Goal: Task Accomplishment & Management: Complete application form

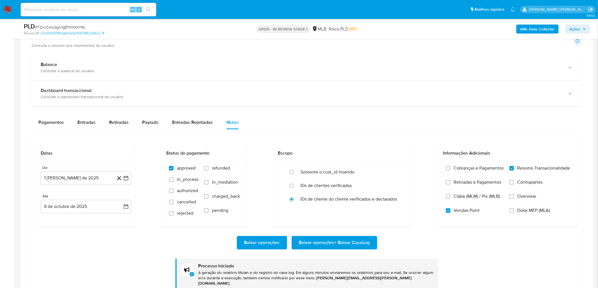
scroll to position [157, 0]
click at [368, 44] on div "Transacionalidade Consulta o resumo dos movimentos do usuário Informações trans…" at bounding box center [307, 41] width 550 height 14
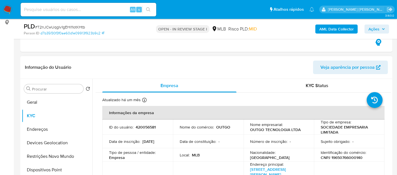
scroll to position [31, 0]
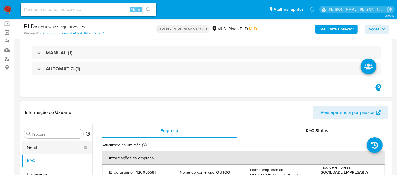
click at [58, 147] on button "Geral" at bounding box center [55, 148] width 66 height 14
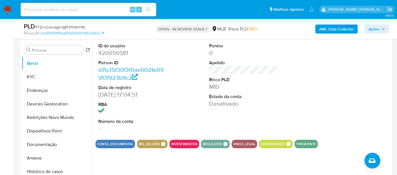
scroll to position [125, 0]
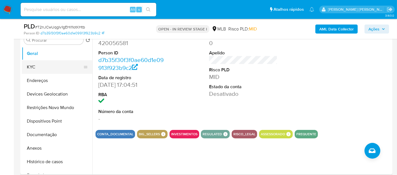
click at [44, 68] on button "KYC" at bounding box center [55, 67] width 66 height 14
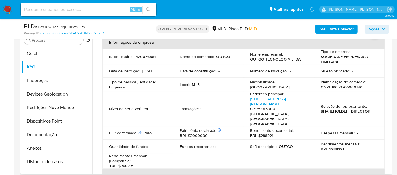
scroll to position [31, 0]
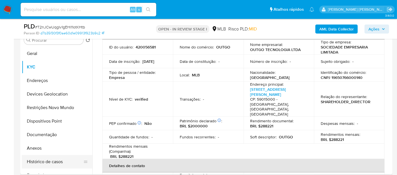
click at [31, 160] on button "Histórico de casos" at bounding box center [55, 162] width 66 height 14
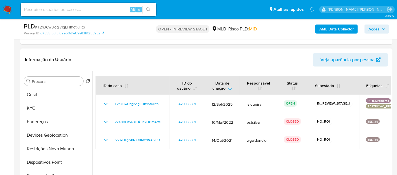
scroll to position [94, 0]
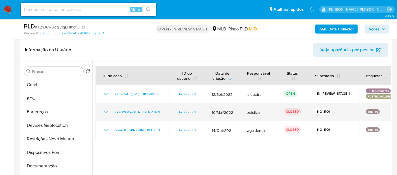
click at [106, 113] on icon "Mostrar/Ocultar" at bounding box center [106, 112] width 4 height 2
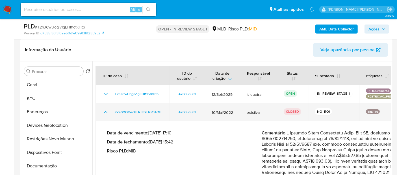
click at [106, 113] on icon "Mostrar/Ocultar" at bounding box center [105, 112] width 7 height 7
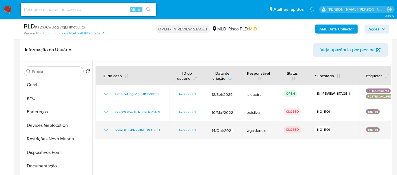
click at [103, 131] on icon "Mostrar/Ocultar" at bounding box center [105, 130] width 7 height 7
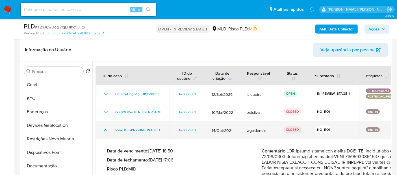
click at [103, 131] on icon "Mostrar/Ocultar" at bounding box center [105, 130] width 7 height 7
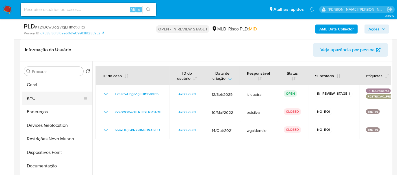
click at [61, 98] on button "KYC" at bounding box center [55, 99] width 66 height 14
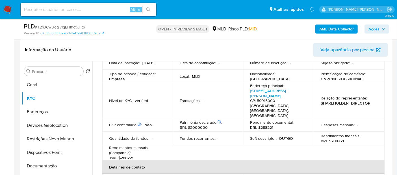
scroll to position [63, 0]
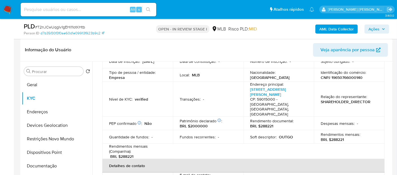
drag, startPoint x: 288, startPoint y: 96, endPoint x: 245, endPoint y: 89, distance: 43.5
click at [245, 89] on td "Endereço principal : Avenida Senador Salgado Filho 1515, Tirol CP: 59015000 - N…" at bounding box center [279, 99] width 71 height 35
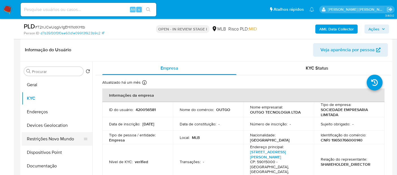
scroll to position [31, 0]
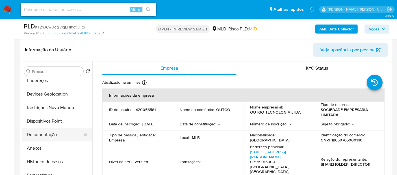
click at [45, 133] on button "Documentação" at bounding box center [55, 135] width 66 height 14
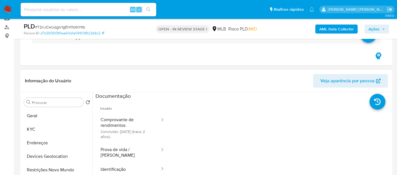
scroll to position [94, 0]
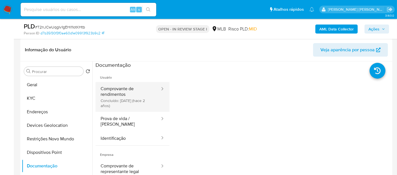
click at [126, 97] on button "Comprovante de rendimentos Concluído: 21/06/2023 (hace 2 años)" at bounding box center [127, 97] width 65 height 30
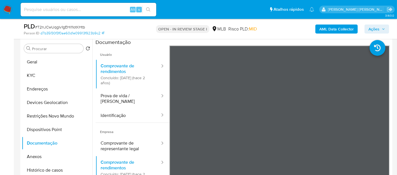
scroll to position [125, 0]
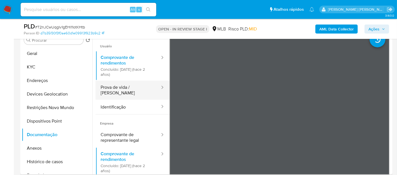
click at [140, 84] on button "Prova de vida / Selfie" at bounding box center [127, 90] width 65 height 19
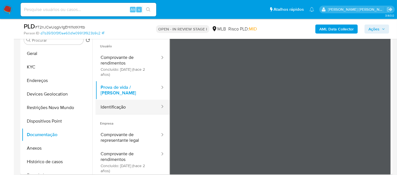
click at [131, 100] on button "Identificação" at bounding box center [127, 107] width 65 height 14
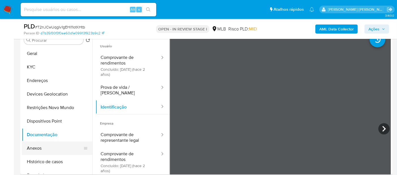
click at [58, 152] on button "Anexos" at bounding box center [55, 149] width 66 height 14
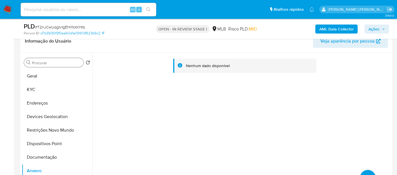
scroll to position [94, 0]
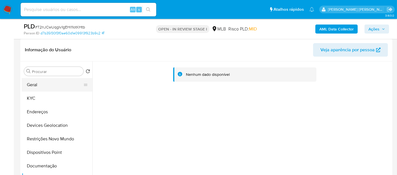
click at [36, 83] on button "Geral" at bounding box center [55, 85] width 66 height 14
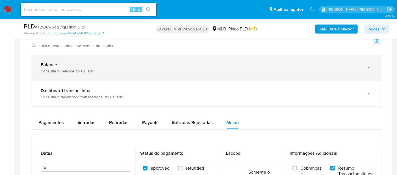
click at [121, 66] on div "Balance" at bounding box center [201, 65] width 320 height 6
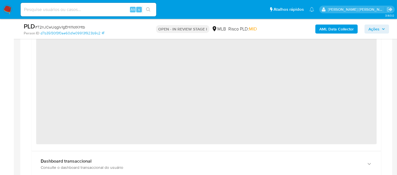
scroll to position [408, 0]
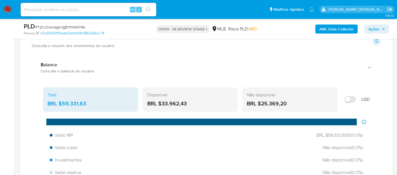
drag, startPoint x: 195, startPoint y: 103, endPoint x: 160, endPoint y: 109, distance: 35.3
click at [160, 109] on div "Disponível BRL $33.962,43" at bounding box center [190, 100] width 95 height 25
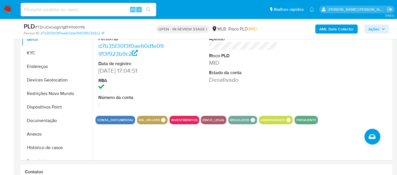
scroll to position [125, 0]
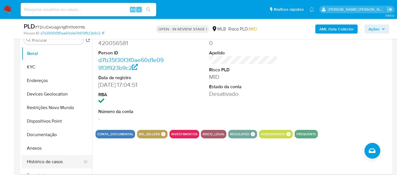
click at [44, 162] on button "Histórico de casos" at bounding box center [55, 162] width 66 height 14
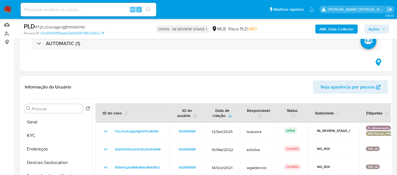
scroll to position [94, 0]
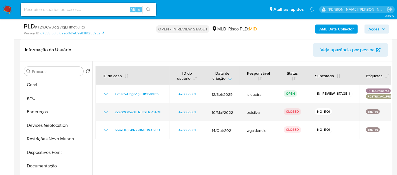
click at [108, 112] on icon "Mostrar/Ocultar" at bounding box center [105, 112] width 7 height 7
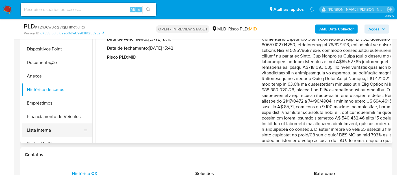
scroll to position [31, 0]
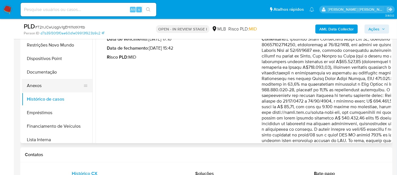
click at [48, 87] on button "Anexos" at bounding box center [55, 86] width 66 height 14
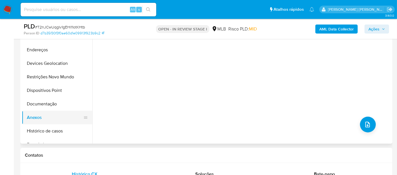
scroll to position [157, 0]
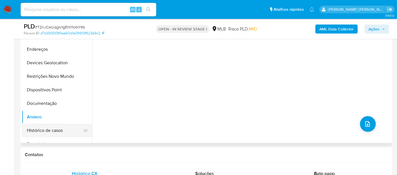
click at [51, 131] on button "Histórico de casos" at bounding box center [55, 131] width 66 height 14
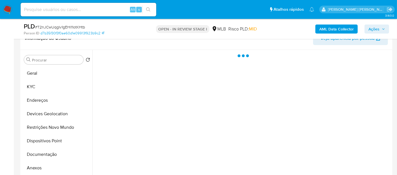
scroll to position [63, 0]
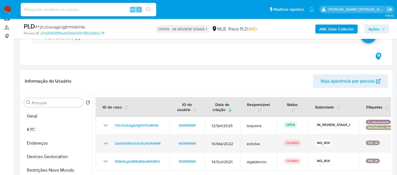
click at [101, 144] on td "2Ze0OOf5e3LHiJlh2HzPd4rM" at bounding box center [132, 144] width 74 height 18
click at [103, 144] on icon "Mostrar/Ocultar" at bounding box center [105, 143] width 7 height 7
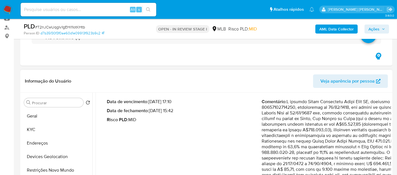
drag, startPoint x: 332, startPoint y: 119, endPoint x: 367, endPoint y: 124, distance: 35.4
click at [367, 124] on p "Comentário :" at bounding box center [339, 169] width 155 height 141
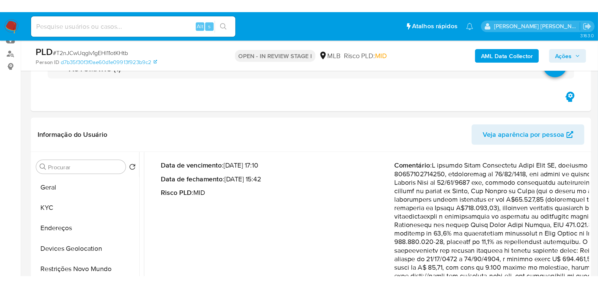
scroll to position [54, 0]
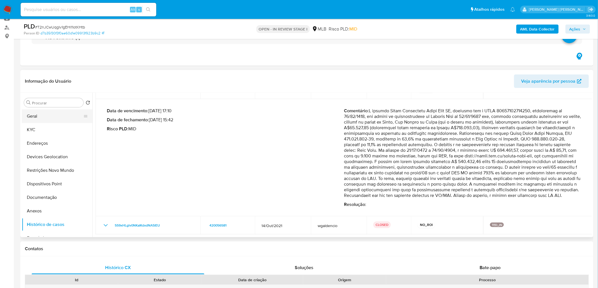
click at [54, 117] on button "Geral" at bounding box center [55, 117] width 66 height 14
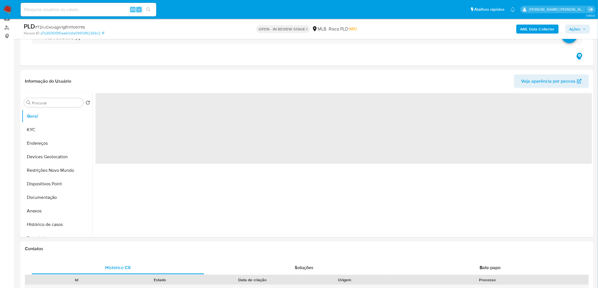
scroll to position [0, 0]
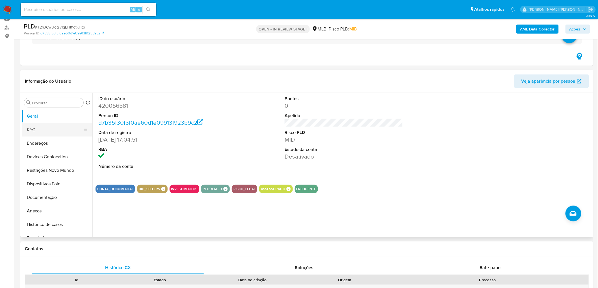
click at [43, 130] on button "KYC" at bounding box center [55, 130] width 66 height 14
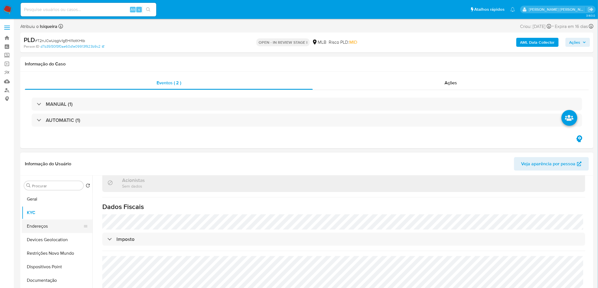
click at [41, 222] on button "Endereços" at bounding box center [55, 227] width 66 height 14
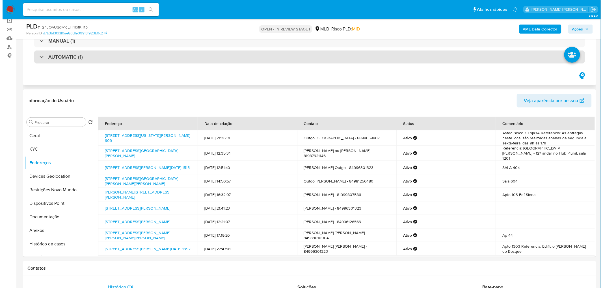
scroll to position [63, 0]
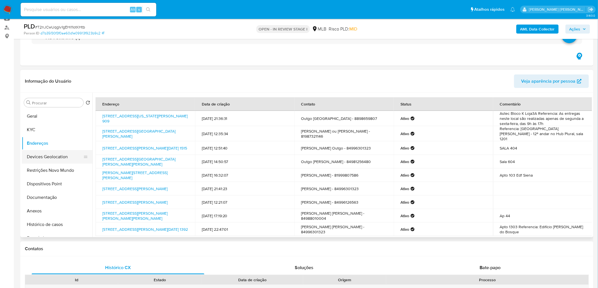
drag, startPoint x: 39, startPoint y: 159, endPoint x: 32, endPoint y: 162, distance: 7.6
click at [39, 159] on button "Devices Geolocation" at bounding box center [55, 157] width 66 height 14
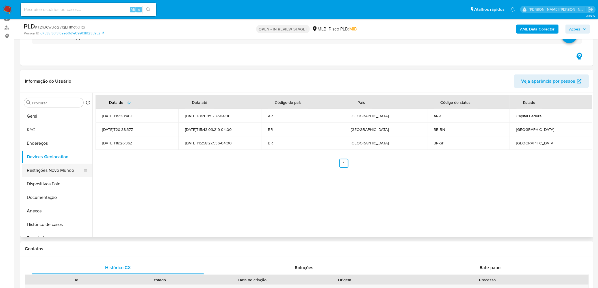
click at [45, 173] on button "Restrições Novo Mundo" at bounding box center [55, 171] width 66 height 14
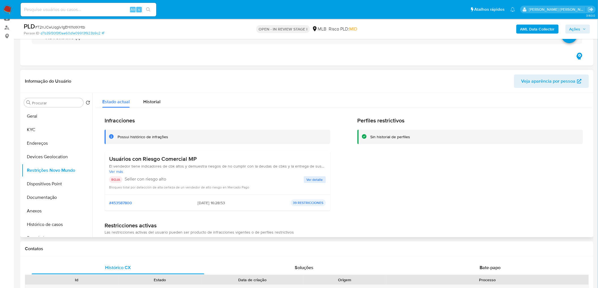
click at [433, 199] on div "Perfiles restrictivos Sin historial de perfiles" at bounding box center [470, 166] width 226 height 98
click at [57, 183] on button "Dispositivos Point" at bounding box center [55, 184] width 66 height 14
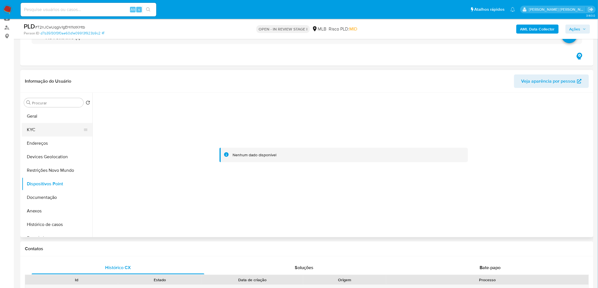
click at [60, 130] on button "KYC" at bounding box center [55, 130] width 66 height 14
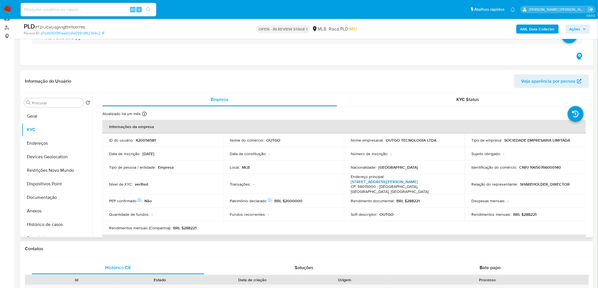
click at [393, 181] on link "Avenida Senador Salgado Filho 1515, Tirol" at bounding box center [384, 182] width 67 height 6
click at [47, 200] on button "Documentação" at bounding box center [55, 198] width 66 height 14
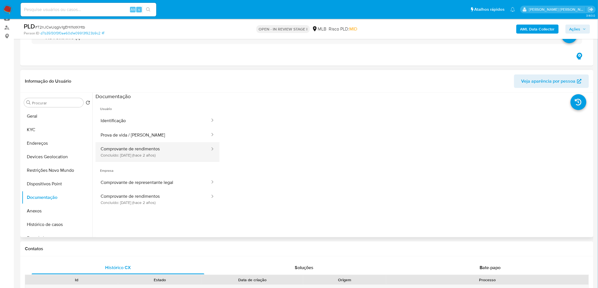
click at [116, 152] on button "Comprovante de rendimentos Concluído: 21/06/2023 (hace 2 años)" at bounding box center [152, 151] width 115 height 19
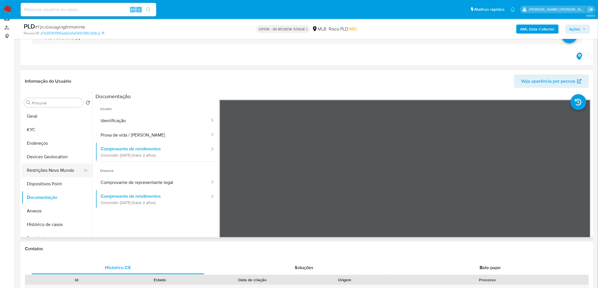
click at [56, 169] on button "Restrições Novo Mundo" at bounding box center [55, 171] width 66 height 14
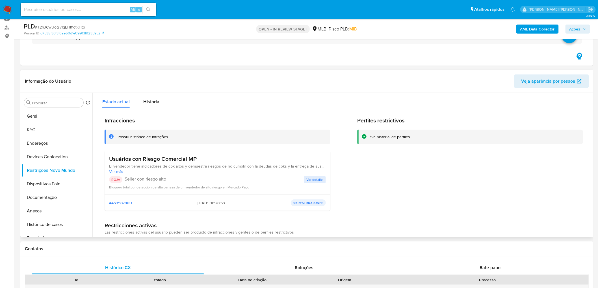
drag, startPoint x: 201, startPoint y: 160, endPoint x: 108, endPoint y: 162, distance: 93.0
click at [108, 162] on div "Usuários con Riesgo Comercial MP El vendedor tiene indicadores de cbk altos y d…" at bounding box center [218, 173] width 226 height 44
click at [314, 177] on span "Ver detalle" at bounding box center [315, 180] width 16 height 6
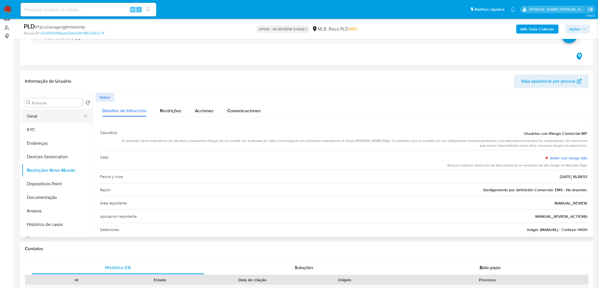
click at [57, 120] on button "Geral" at bounding box center [55, 117] width 66 height 14
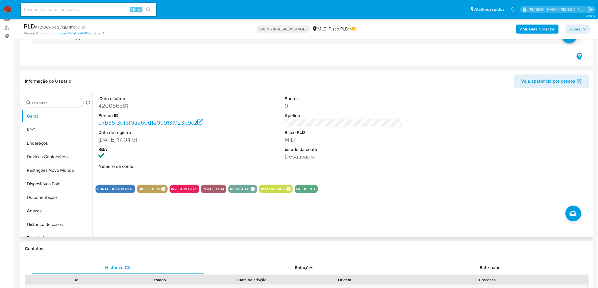
click at [401, 79] on header "Informação do Usuário Veja aparência por pessoa" at bounding box center [307, 82] width 564 height 14
click at [527, 29] on b "AML Data Collector" at bounding box center [537, 29] width 34 height 9
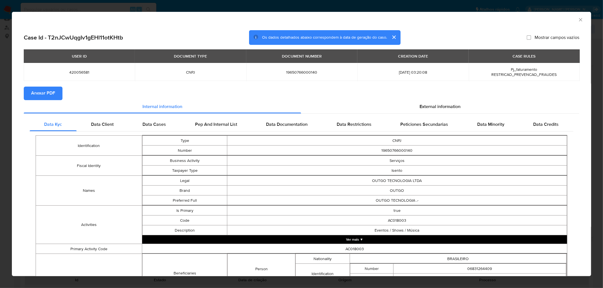
click at [50, 95] on span "Anexar PDF" at bounding box center [43, 93] width 24 height 12
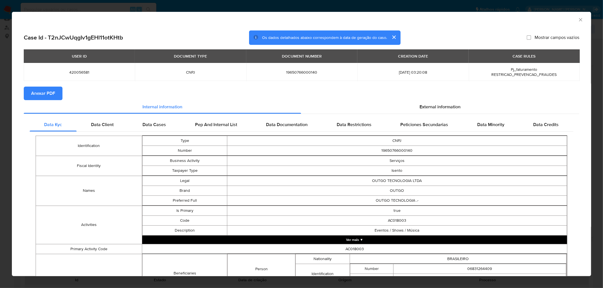
click at [577, 21] on icon "Fechar a janela" at bounding box center [580, 20] width 6 height 6
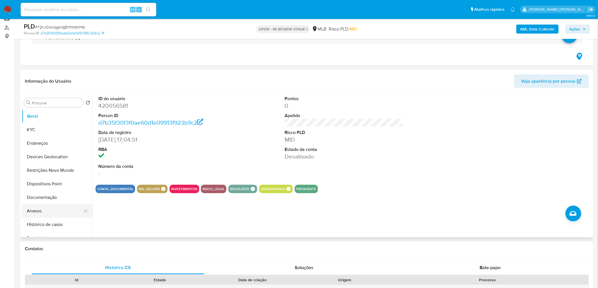
click at [44, 213] on button "Anexos" at bounding box center [55, 212] width 66 height 14
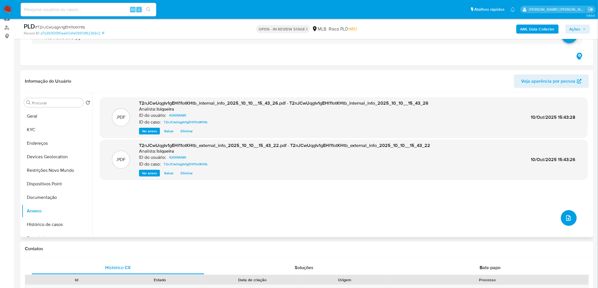
click at [568, 218] on icon "upload-file" at bounding box center [568, 219] width 5 height 6
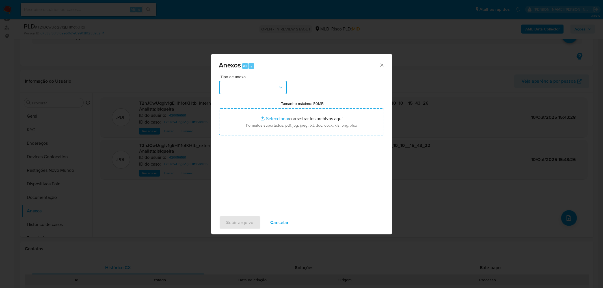
click at [244, 90] on button "button" at bounding box center [253, 88] width 68 height 14
click at [238, 138] on span "OUTROS" at bounding box center [231, 135] width 18 height 6
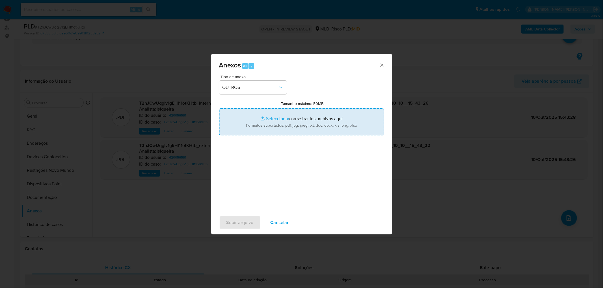
click at [259, 123] on input "Tamanho máximo: 50MB Seleccionar archivos" at bounding box center [301, 121] width 165 height 27
type input "C:\fakepath\Mulan 420056581_2025_10_10_11_38_17.xlsx"
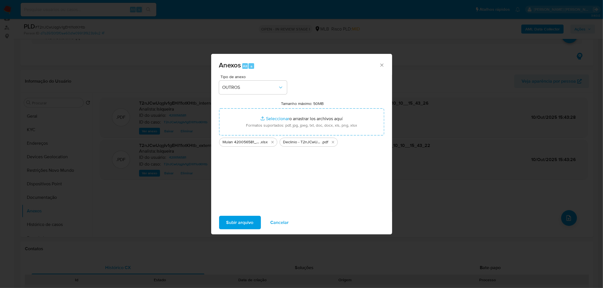
click at [244, 223] on span "Subir arquivo" at bounding box center [239, 223] width 27 height 12
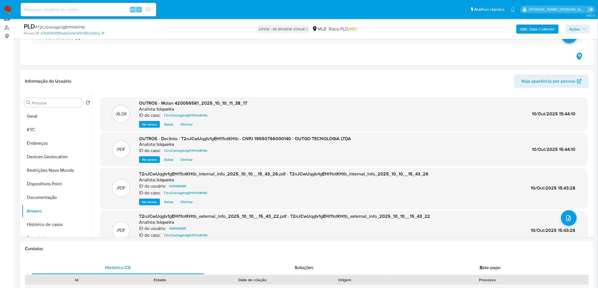
click at [580, 26] on span "Ações" at bounding box center [574, 29] width 11 height 9
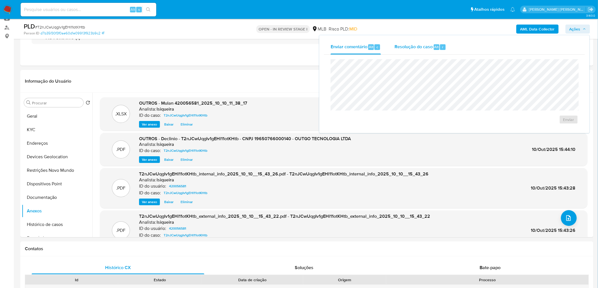
click at [424, 48] on span "Resolução do caso" at bounding box center [413, 47] width 38 height 6
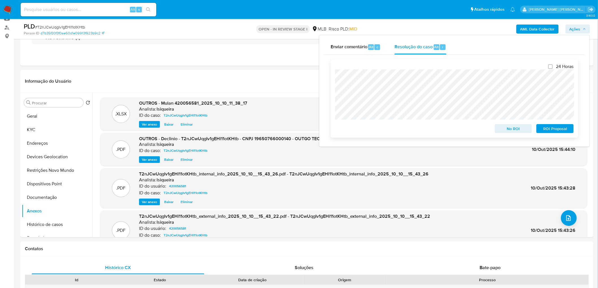
click at [521, 127] on span "No ROI" at bounding box center [513, 129] width 29 height 8
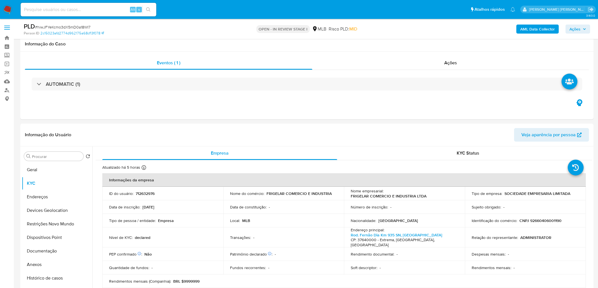
scroll to position [439, 0]
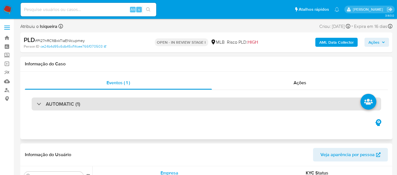
scroll to position [63, 0]
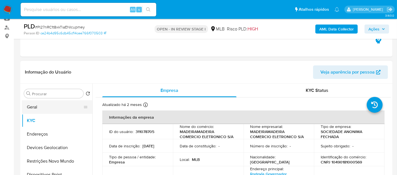
click at [58, 109] on button "Geral" at bounding box center [55, 108] width 66 height 14
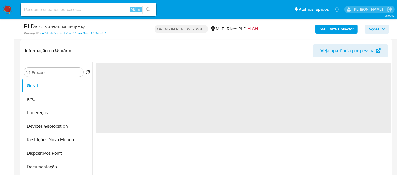
scroll to position [94, 0]
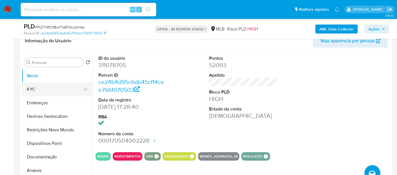
click at [49, 86] on button "KYC" at bounding box center [55, 90] width 66 height 14
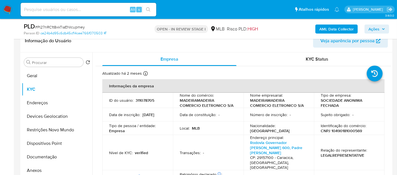
scroll to position [31, 0]
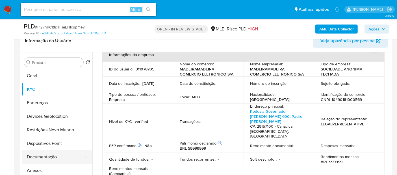
click at [49, 156] on button "Documentação" at bounding box center [55, 158] width 66 height 14
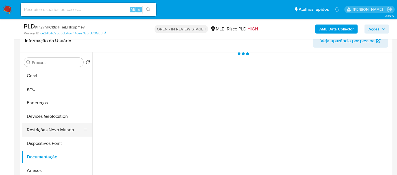
scroll to position [0, 0]
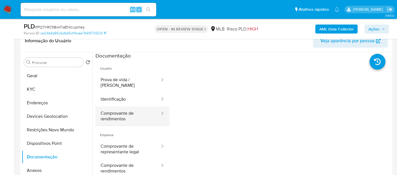
click at [130, 114] on button "Comprovante de rendimentos" at bounding box center [127, 116] width 65 height 19
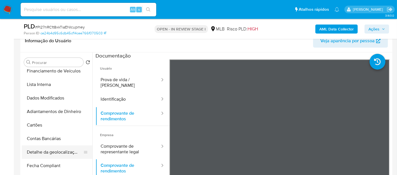
scroll to position [157, 0]
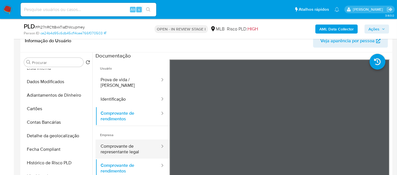
click at [110, 146] on button "Comprovante de representante legal" at bounding box center [127, 149] width 65 height 19
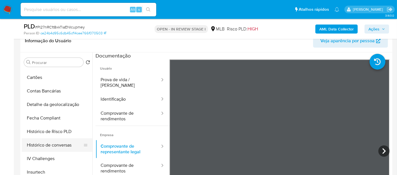
scroll to position [220, 0]
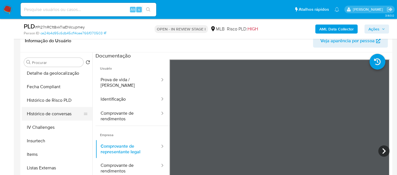
click at [62, 117] on button "Histórico de conversas" at bounding box center [55, 114] width 66 height 14
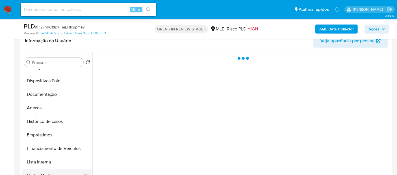
scroll to position [63, 0]
click at [49, 118] on button "Histórico de casos" at bounding box center [55, 122] width 66 height 14
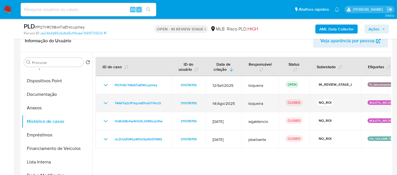
click at [103, 104] on icon "Mostrar/Ocultar" at bounding box center [105, 103] width 7 height 7
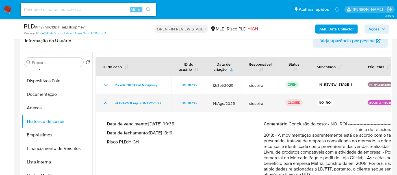
click at [103, 104] on icon "Mostrar/Ocultar" at bounding box center [105, 103] width 7 height 7
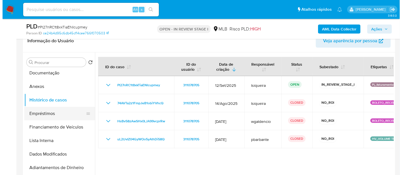
scroll to position [94, 0]
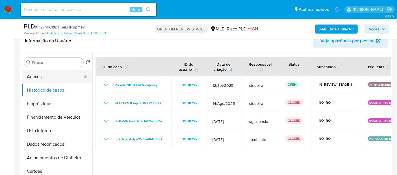
click at [39, 77] on button "Anexos" at bounding box center [55, 77] width 66 height 14
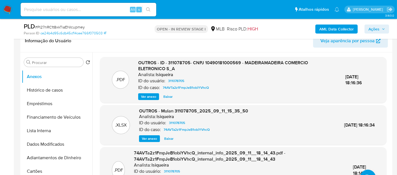
click at [152, 95] on span "Ver anexo" at bounding box center [148, 97] width 15 height 6
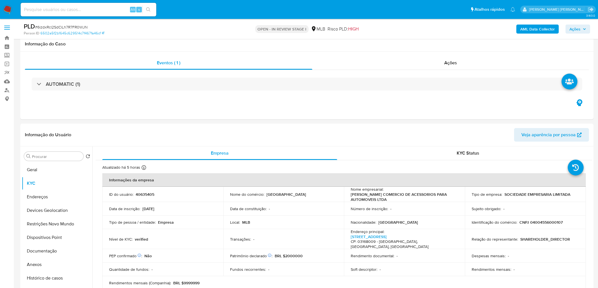
scroll to position [377, 0]
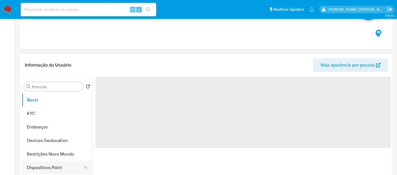
select select "10"
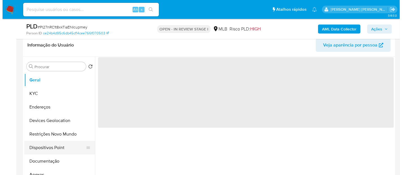
scroll to position [94, 0]
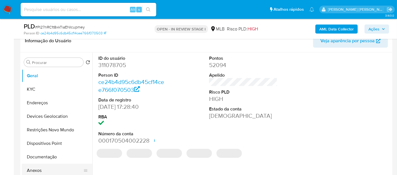
click at [44, 171] on button "Anexos" at bounding box center [55, 171] width 66 height 14
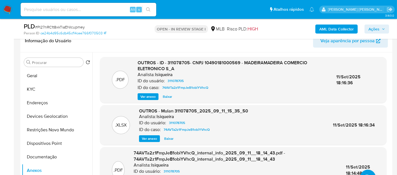
click at [143, 98] on span "Ver anexo" at bounding box center [147, 97] width 15 height 6
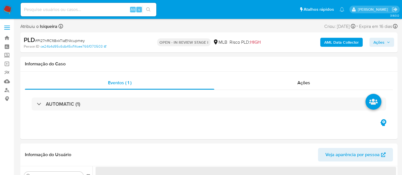
select select "10"
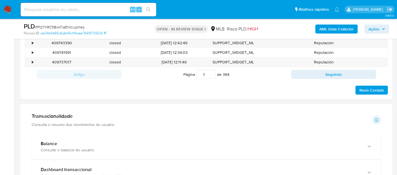
scroll to position [377, 0]
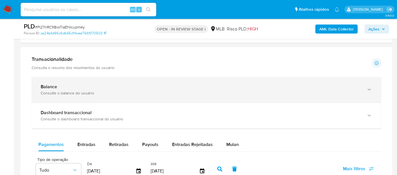
click at [129, 91] on div "Consulte o balance do usuário" at bounding box center [201, 93] width 320 height 5
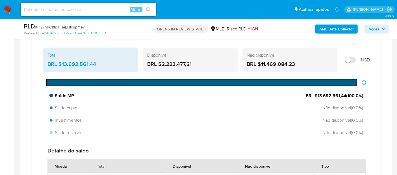
scroll to position [439, 0]
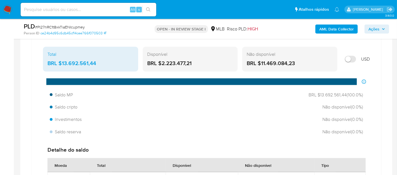
drag, startPoint x: 203, startPoint y: 64, endPoint x: 160, endPoint y: 64, distance: 43.5
click at [160, 64] on div "BRL $2.223.477,21" at bounding box center [190, 63] width 86 height 7
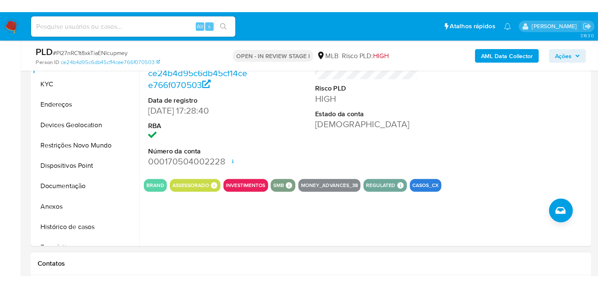
scroll to position [94, 0]
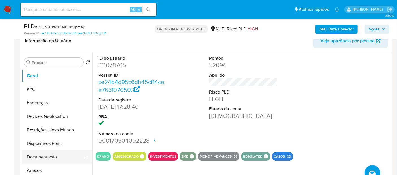
click at [53, 157] on button "Documentação" at bounding box center [55, 158] width 66 height 14
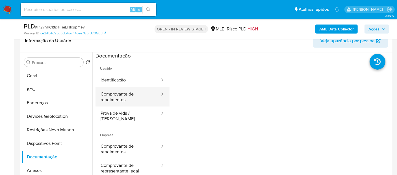
click at [127, 100] on button "Comprovante de rendimentos" at bounding box center [127, 97] width 65 height 19
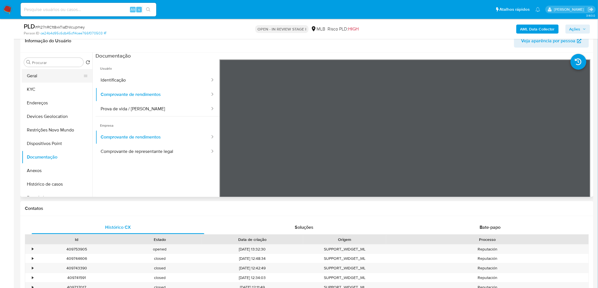
click at [39, 79] on button "Geral" at bounding box center [55, 76] width 66 height 14
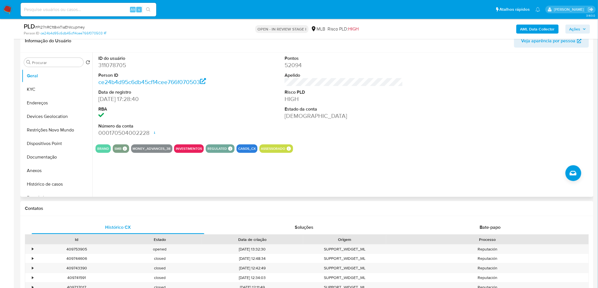
click at [237, 129] on div "ID do usuário 311078705 Person ID ce24b4d95c6db45cf14cee766f070503 Data de regi…" at bounding box center [343, 97] width 496 height 88
click at [38, 88] on button "KYC" at bounding box center [55, 90] width 66 height 14
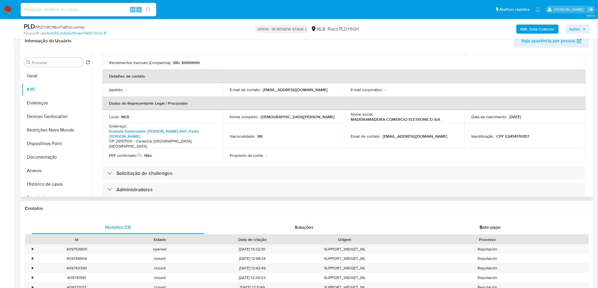
scroll to position [188, 0]
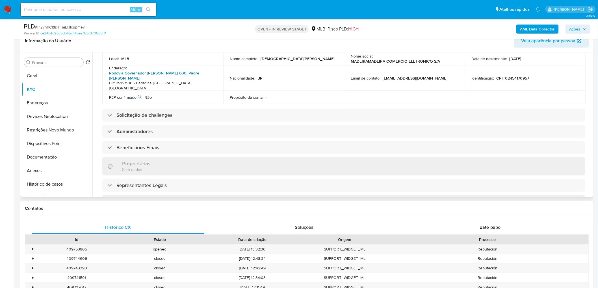
click at [197, 70] on link "Rodovia Governador Mário Covas 600, Padre Mathias" at bounding box center [154, 75] width 90 height 11
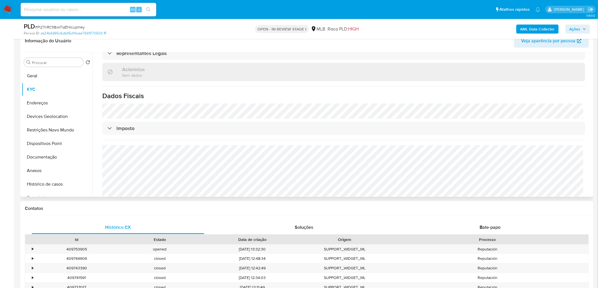
scroll to position [323, 0]
click at [39, 104] on button "Endereços" at bounding box center [55, 103] width 66 height 14
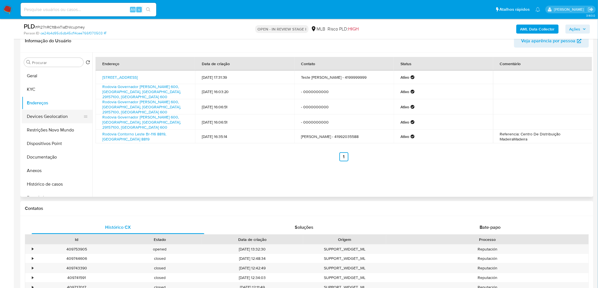
click at [34, 113] on button "Devices Geolocation" at bounding box center [55, 117] width 66 height 14
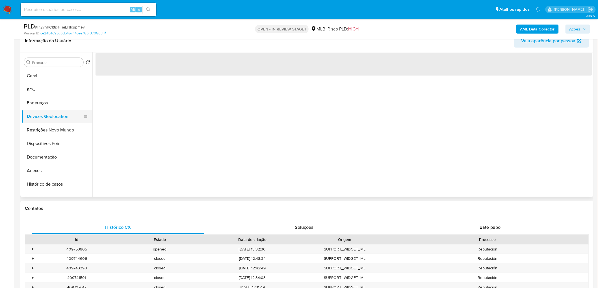
click at [35, 117] on button "Devices Geolocation" at bounding box center [55, 117] width 66 height 14
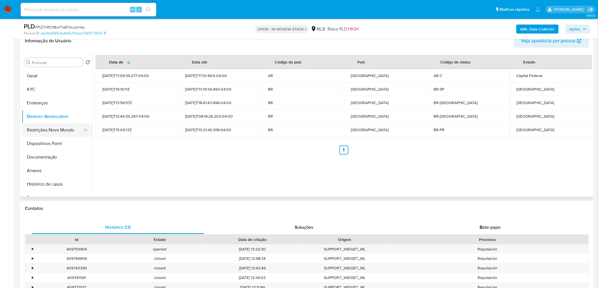
drag, startPoint x: 258, startPoint y: 180, endPoint x: 49, endPoint y: 133, distance: 214.6
click at [49, 133] on button "Restrições Novo Mundo" at bounding box center [55, 130] width 66 height 14
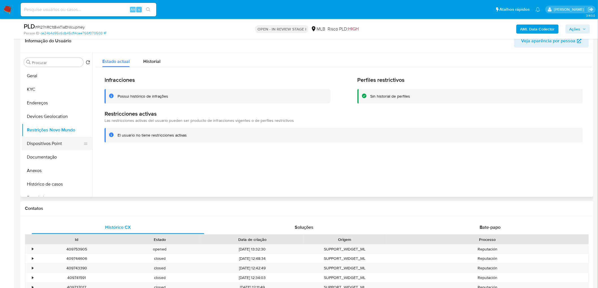
click at [55, 143] on button "Dispositivos Point" at bounding box center [55, 144] width 66 height 14
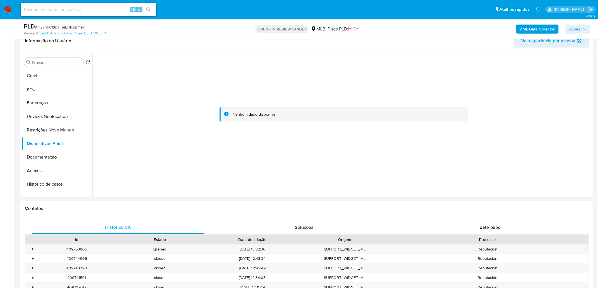
click at [401, 29] on b "AML Data Collector" at bounding box center [537, 29] width 34 height 9
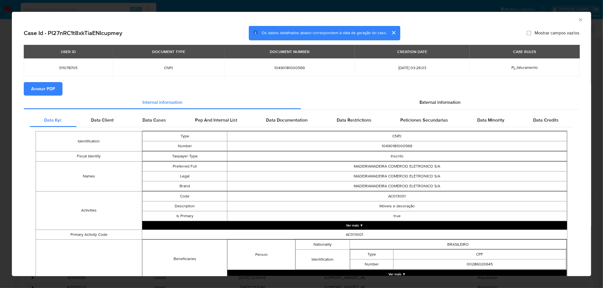
click at [47, 88] on span "Anexar PDF" at bounding box center [43, 89] width 24 height 12
click at [401, 20] on icon "Fechar a janela" at bounding box center [580, 20] width 6 height 6
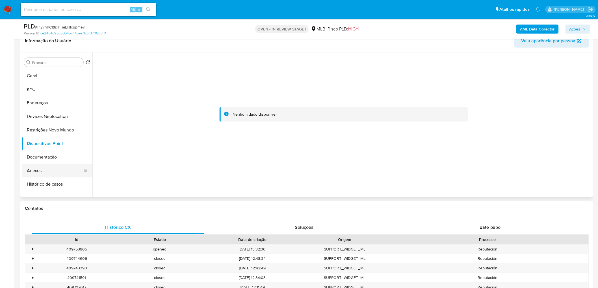
click at [61, 164] on button "Anexos" at bounding box center [55, 171] width 66 height 14
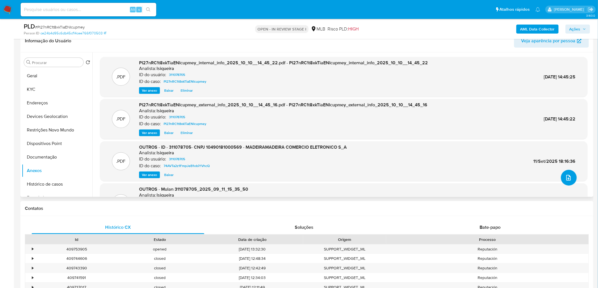
click at [401, 175] on button "upload-file" at bounding box center [569, 178] width 16 height 16
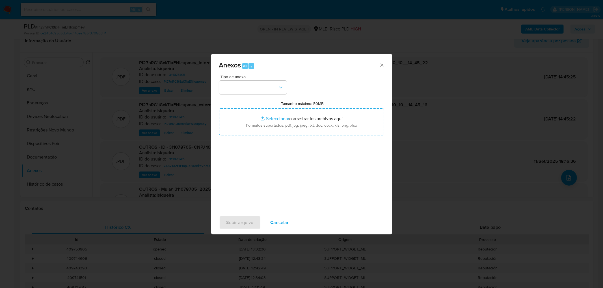
click at [251, 80] on div "Tipo de anexo" at bounding box center [253, 84] width 68 height 19
click at [251, 86] on button "button" at bounding box center [253, 88] width 68 height 14
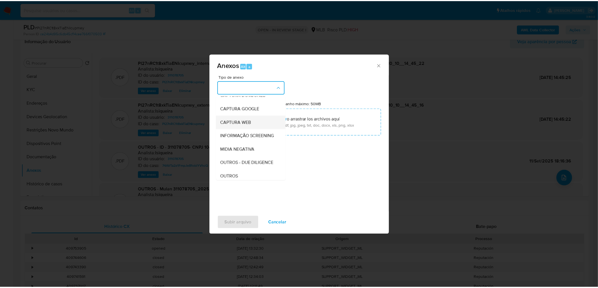
scroll to position [63, 0]
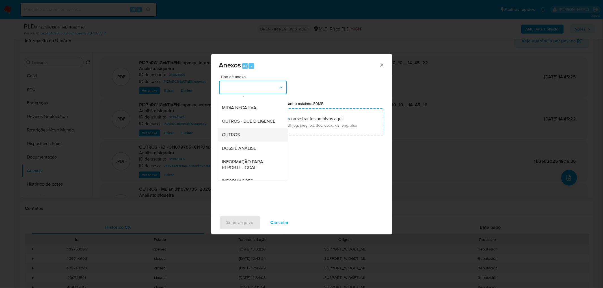
click at [233, 138] on span "OUTROS" at bounding box center [231, 135] width 18 height 6
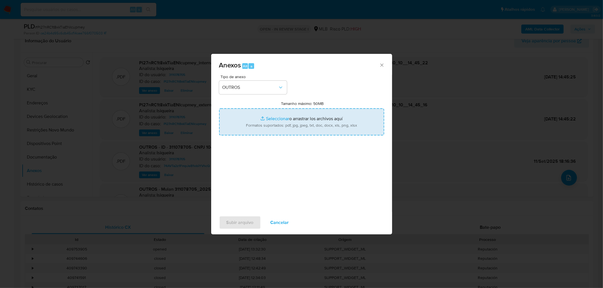
click at [255, 123] on input "Tamanho máximo: 50MB Seleccionar archivos" at bounding box center [301, 121] width 165 height 27
type input "C:\fakepath\Declínio - PI27nRC1t8xkTiaENIcupmey - CNPJ 10490181000569 - MADEIRA…"
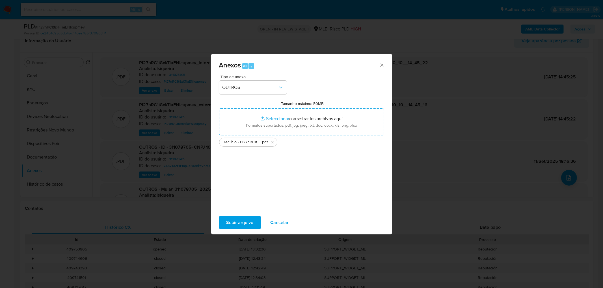
click at [235, 175] on span "Subir arquivo" at bounding box center [239, 223] width 27 height 12
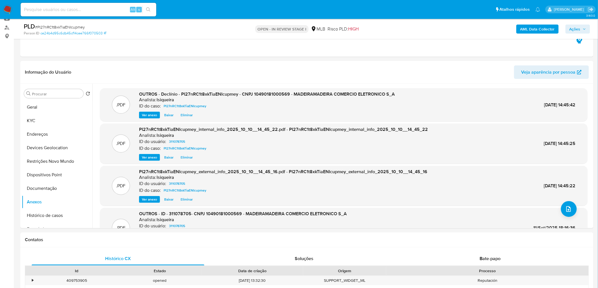
click at [401, 29] on span "Ações" at bounding box center [574, 29] width 11 height 9
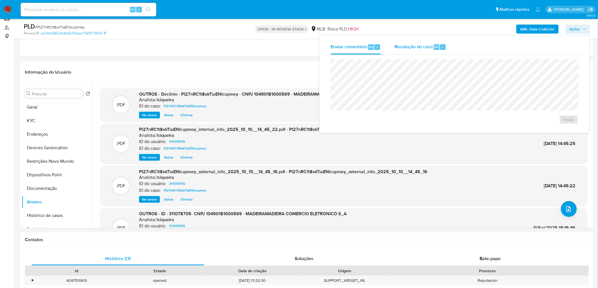
click at [401, 46] on span "Resolução do caso" at bounding box center [413, 47] width 38 height 6
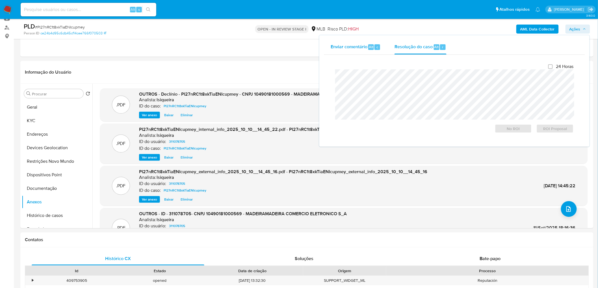
click at [360, 49] on span "Enviar comentário" at bounding box center [349, 47] width 37 height 6
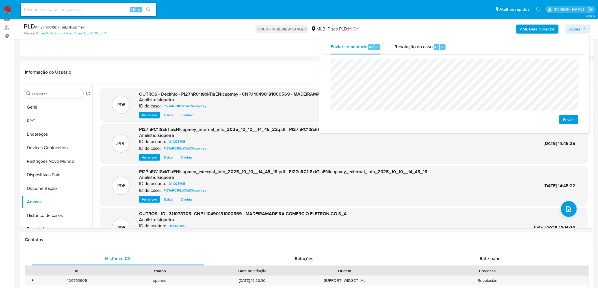
click at [401, 119] on button "Enviar" at bounding box center [568, 119] width 19 height 9
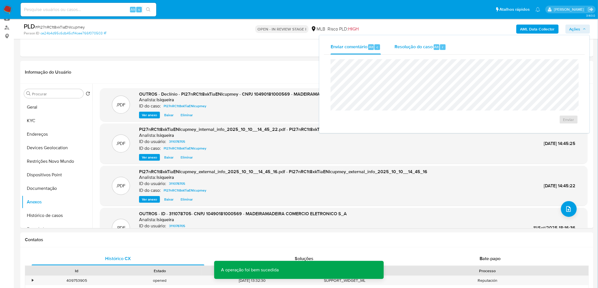
click at [401, 47] on span "Resolução do caso" at bounding box center [413, 47] width 38 height 6
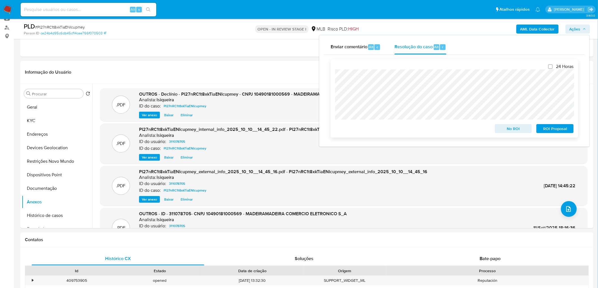
click at [401, 128] on span "No ROI" at bounding box center [513, 129] width 29 height 8
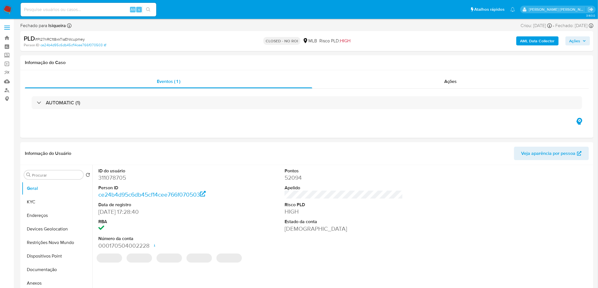
select select "10"
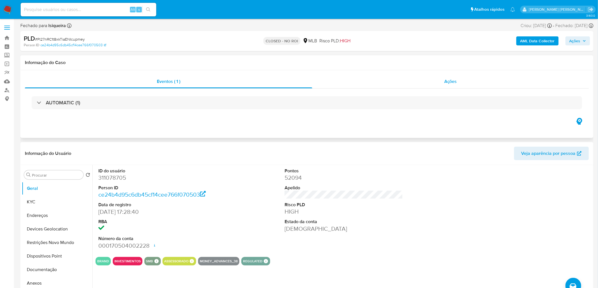
click at [449, 83] on span "Ações" at bounding box center [450, 81] width 13 height 6
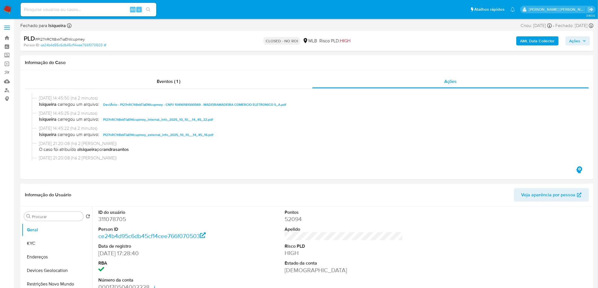
scroll to position [63, 0]
